Goal: Task Accomplishment & Management: Manage account settings

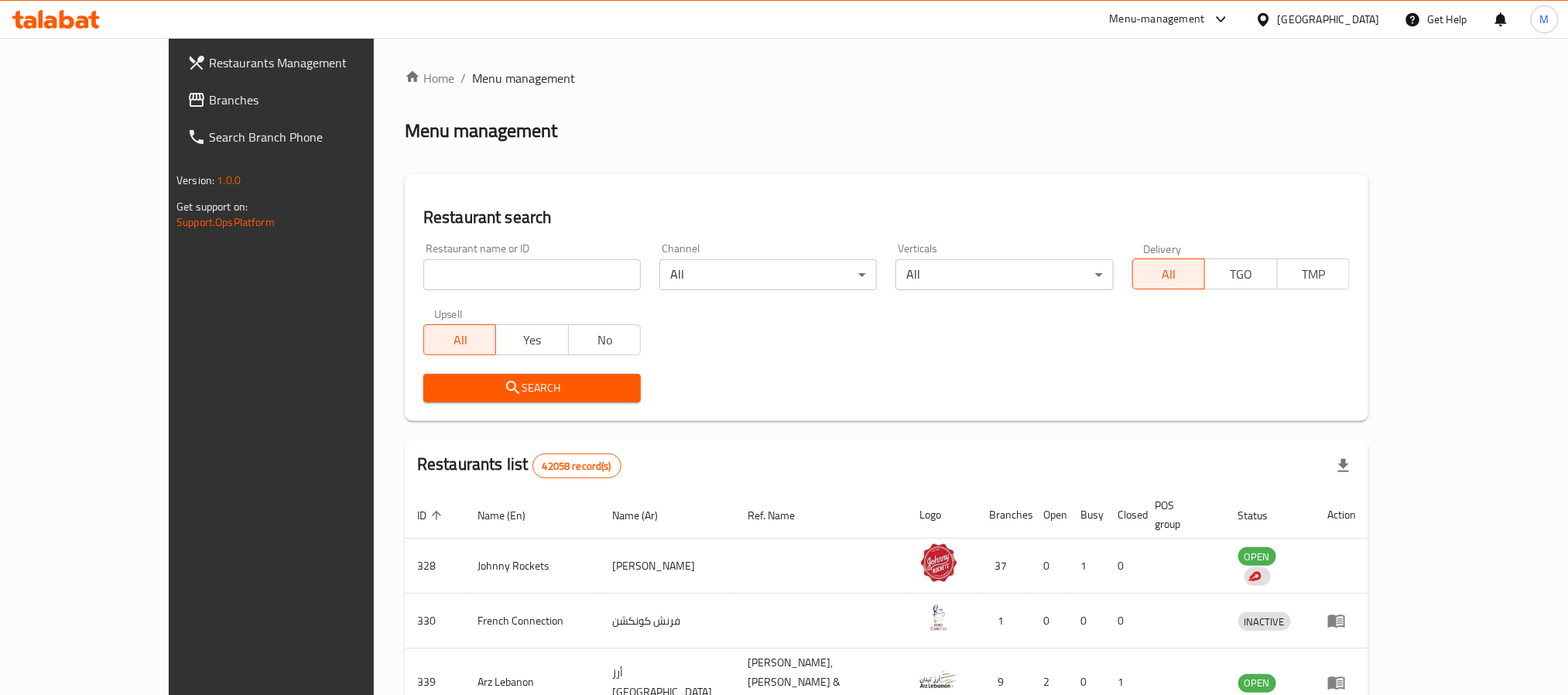
drag, startPoint x: 87, startPoint y: 96, endPoint x: 136, endPoint y: 114, distance: 52.2
click at [209, 96] on span "Branches" at bounding box center [313, 100] width 209 height 19
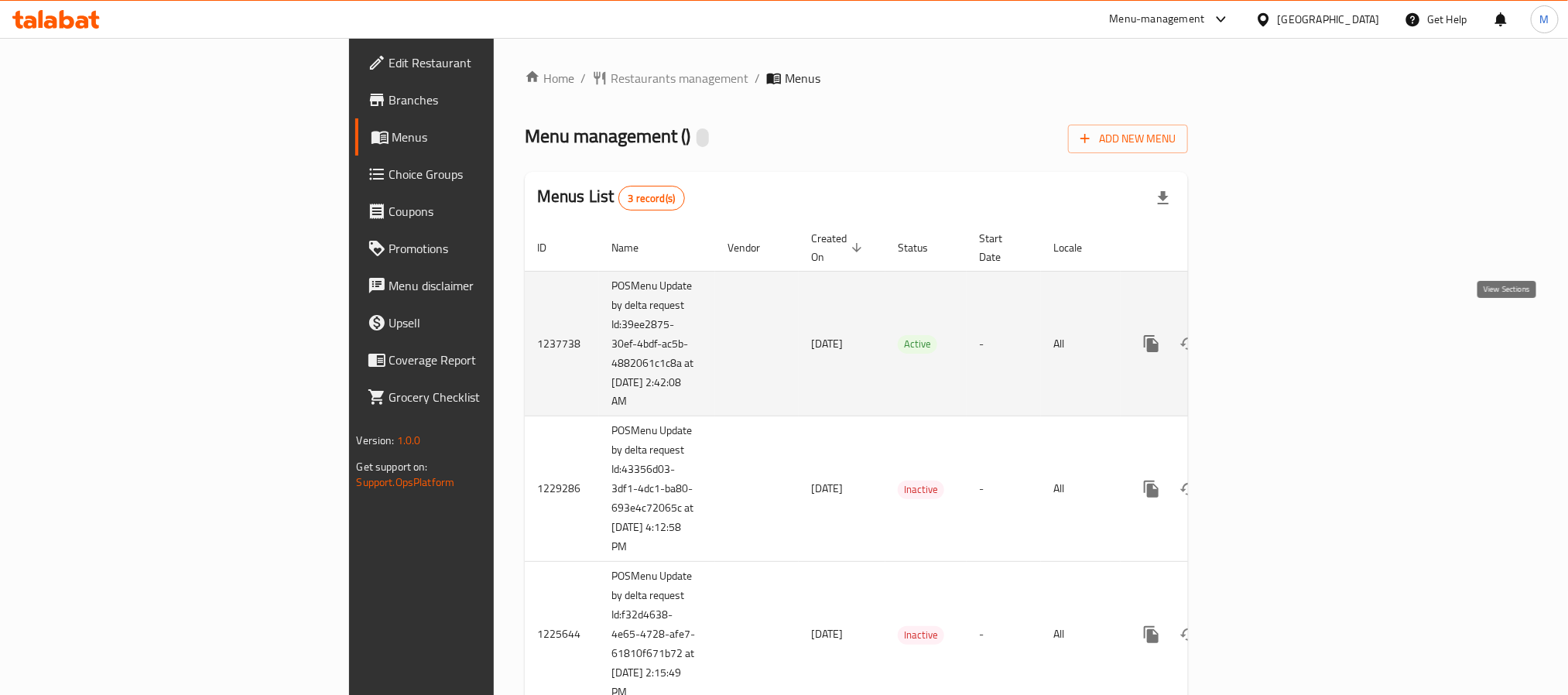
click at [1273, 335] on icon "enhanced table" at bounding box center [1263, 344] width 19 height 19
click at [1281, 328] on link "enhanced table" at bounding box center [1263, 344] width 38 height 38
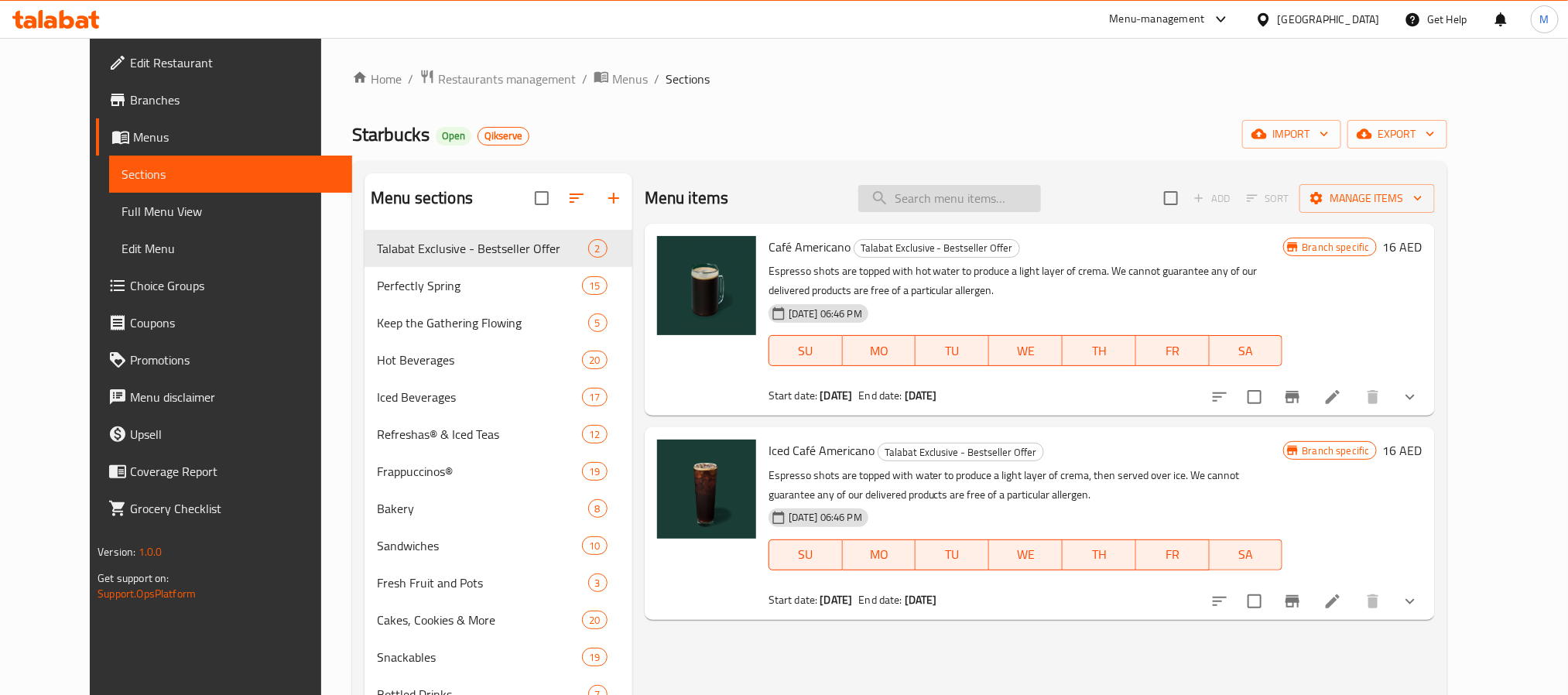
click at [966, 205] on input "search" at bounding box center [949, 199] width 183 height 27
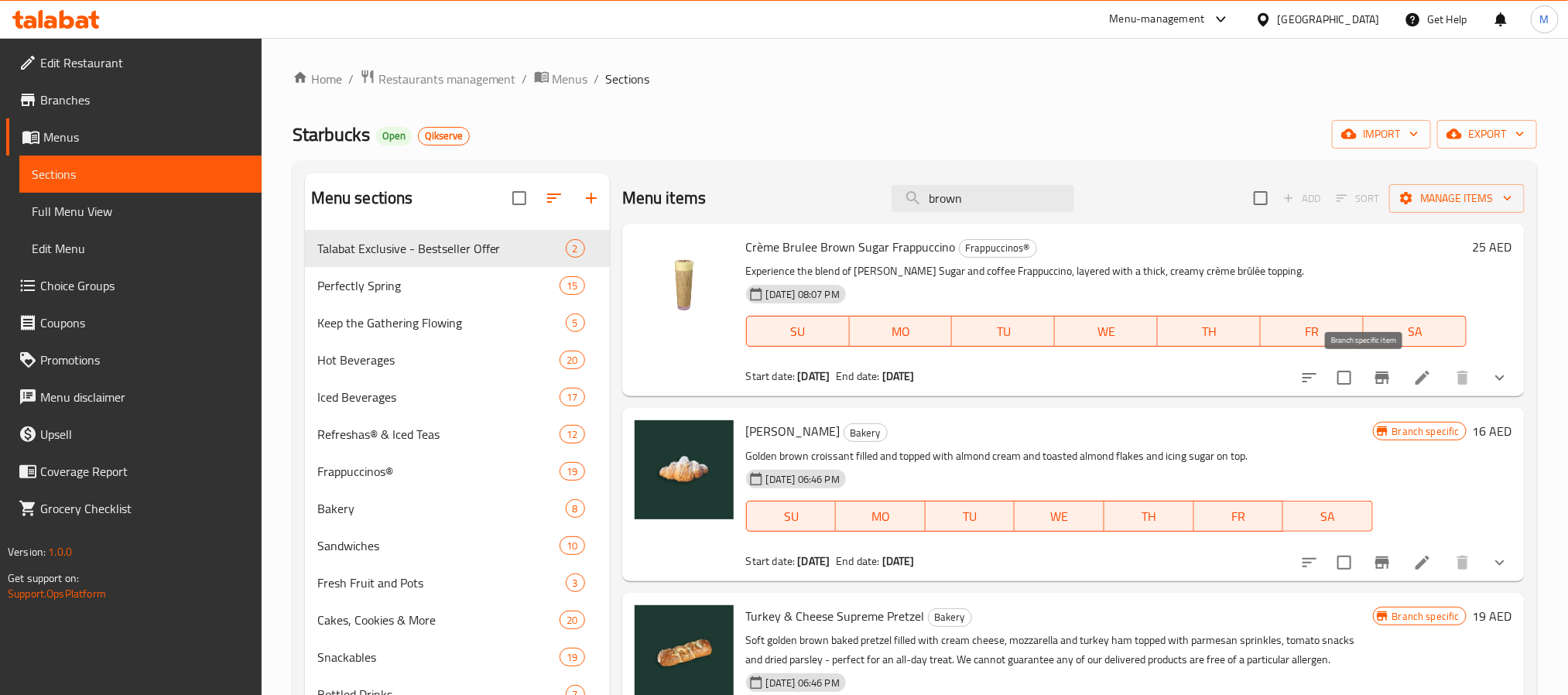
type input "brown"
click at [1380, 383] on button "Branch-specific-item" at bounding box center [1383, 378] width 38 height 38
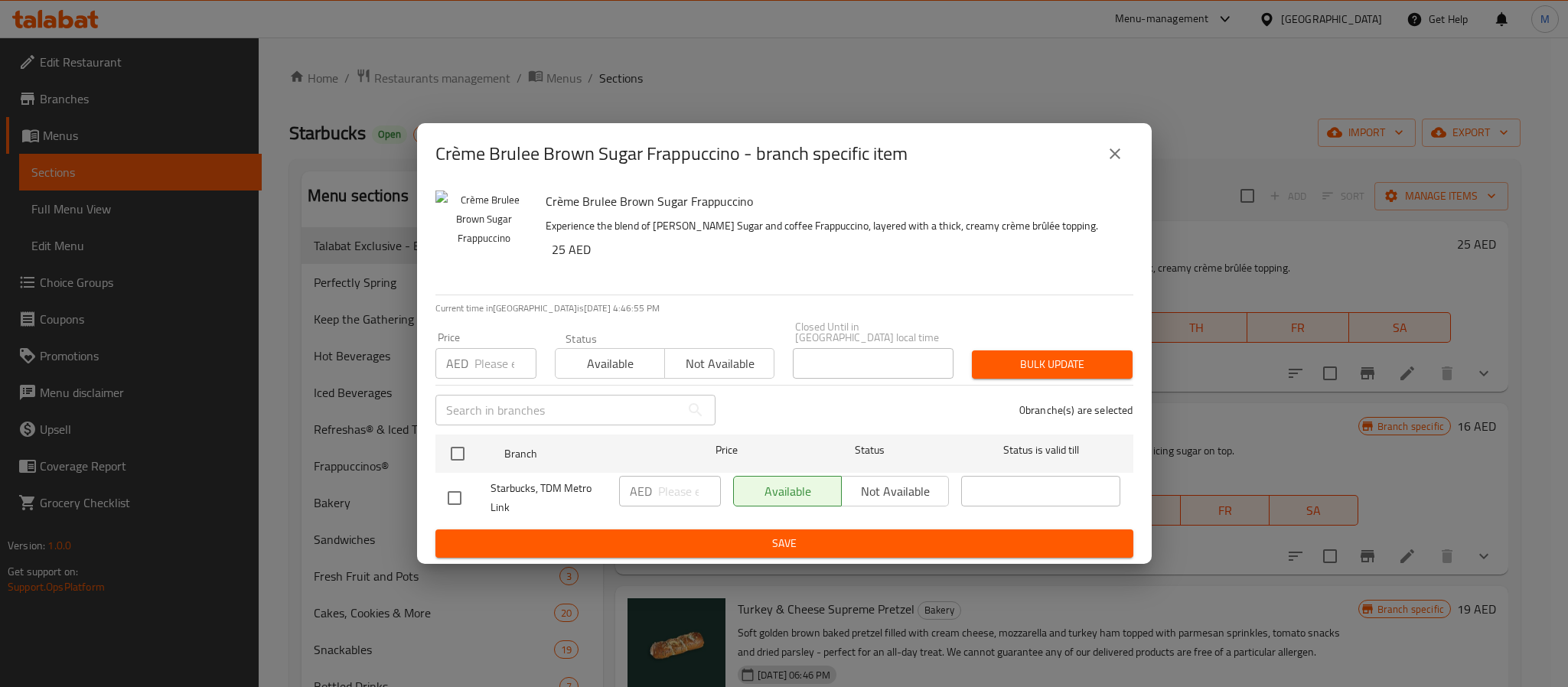
click at [1106, 165] on button "close" at bounding box center [1115, 154] width 37 height 37
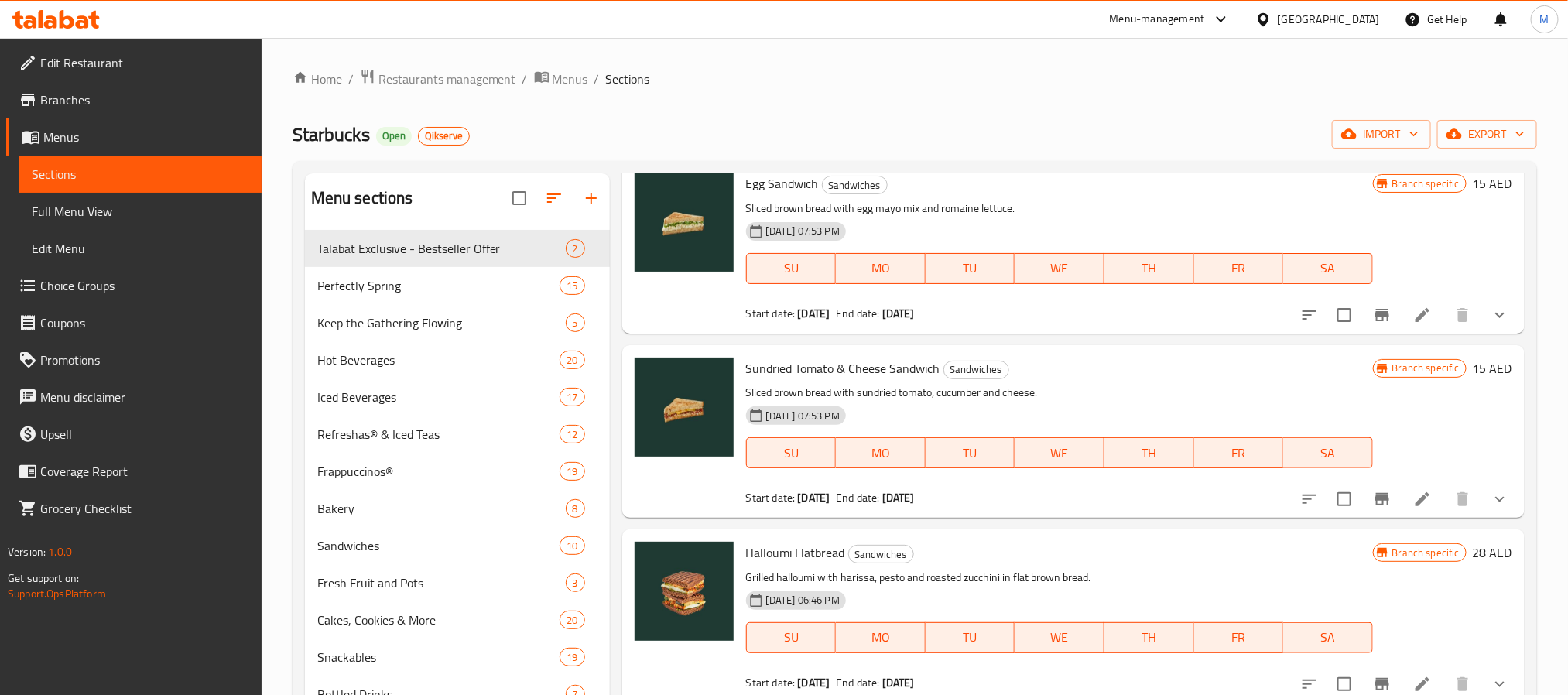
scroll to position [802, 0]
